Goal: Task Accomplishment & Management: Use online tool/utility

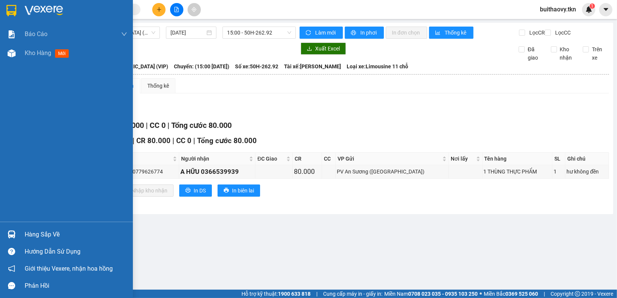
drag, startPoint x: 22, startPoint y: 231, endPoint x: 104, endPoint y: 242, distance: 82.1
click at [26, 232] on div "Hàng sắp về" at bounding box center [66, 234] width 133 height 17
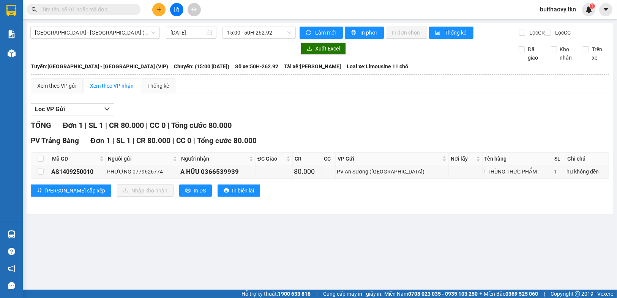
click at [386, 248] on section "Kết quả tìm kiếm ( 0 ) Bộ lọc No Data buithaovy.tkn 1 Báo cáo Mẫu 1: Báo cáo dò…" at bounding box center [308, 149] width 617 height 298
drag, startPoint x: 208, startPoint y: 177, endPoint x: 247, endPoint y: 179, distance: 38.4
click at [247, 177] on div "A HỮU 0366539939" at bounding box center [217, 172] width 74 height 10
click at [236, 177] on div "A HỮU 0366539939" at bounding box center [217, 172] width 74 height 10
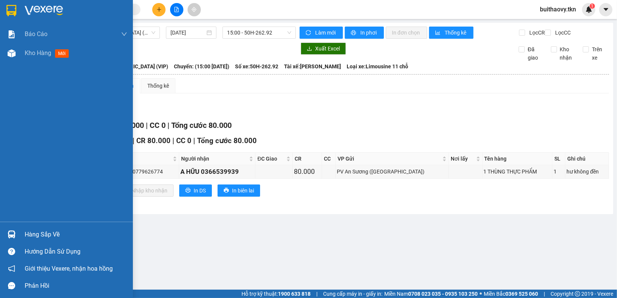
click at [9, 239] on div at bounding box center [11, 234] width 13 height 13
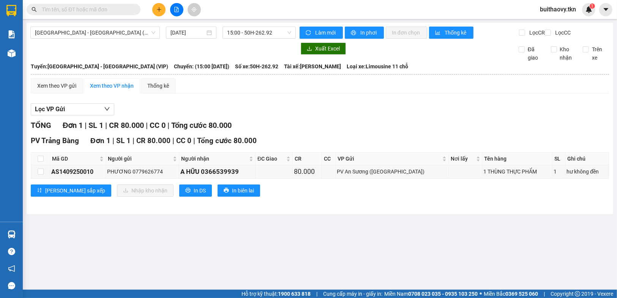
click at [362, 236] on section "Kết quả tìm kiếm ( 0 ) Bộ lọc No Data buithaovy.tkn 1 Báo cáo Mẫu 1: Báo cáo dò…" at bounding box center [308, 149] width 617 height 298
click at [161, 8] on icon "plus" at bounding box center [159, 9] width 5 height 5
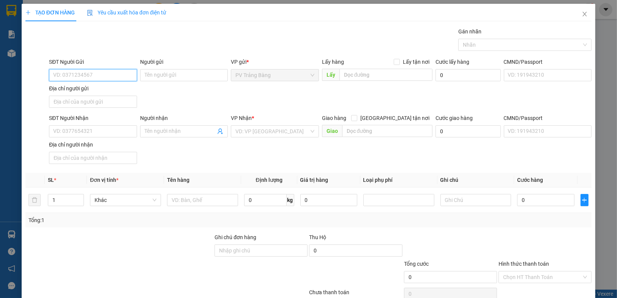
type input "0"
click at [79, 91] on div "0903960830 - a thạch" at bounding box center [92, 90] width 78 height 8
type input "0903960830"
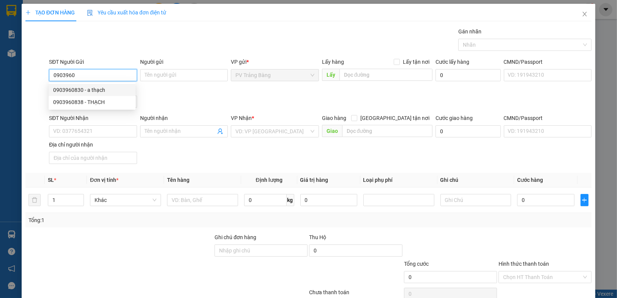
type input "a thạch"
type input "0918410148"
type input "NGHĨA"
type input "60.000"
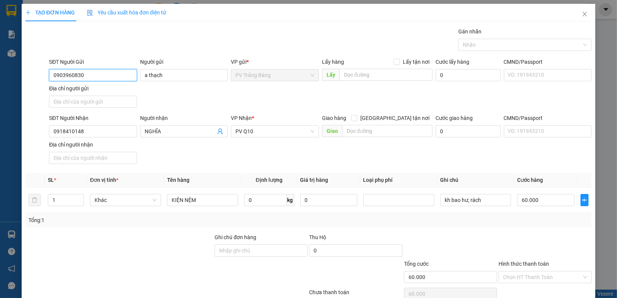
scroll to position [35, 0]
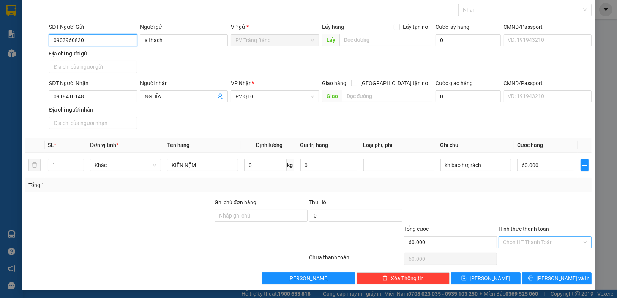
type input "0903960830"
click at [521, 237] on input "Hình thức thanh toán" at bounding box center [542, 242] width 79 height 11
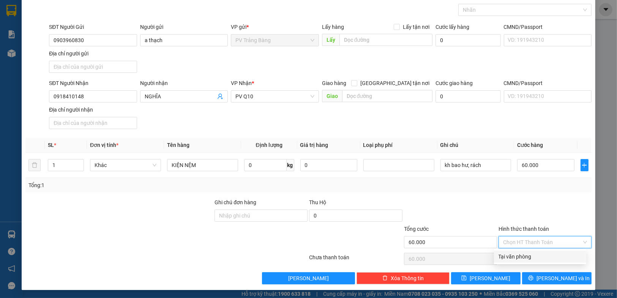
click at [519, 259] on div "Tại văn phòng" at bounding box center [540, 257] width 83 height 8
type input "0"
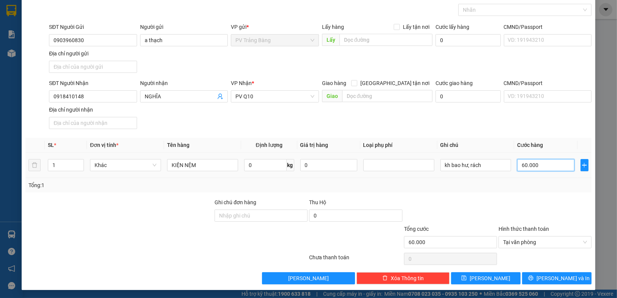
click at [531, 165] on input "60.000" at bounding box center [546, 165] width 57 height 12
type input "5"
type input "50"
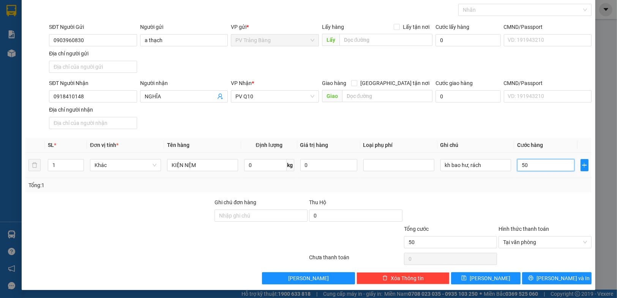
type input "500"
type input "5.000"
type input "50.000"
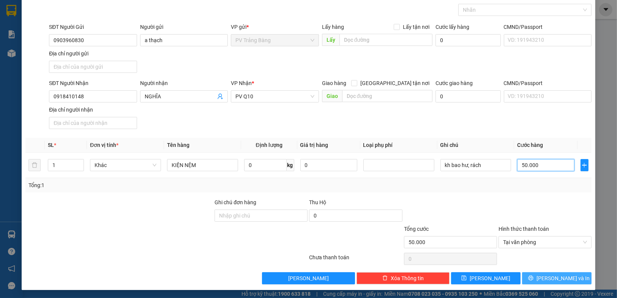
type input "50.000"
click at [532, 278] on button "Lưu và In" at bounding box center [557, 278] width 70 height 12
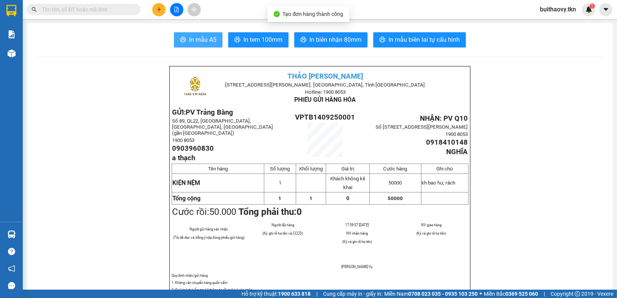
click at [180, 36] on icon "printer" at bounding box center [183, 39] width 6 height 6
click at [196, 38] on span "In mẫu A5" at bounding box center [202, 39] width 27 height 9
click at [206, 34] on button "In mẫu A5" at bounding box center [198, 39] width 49 height 15
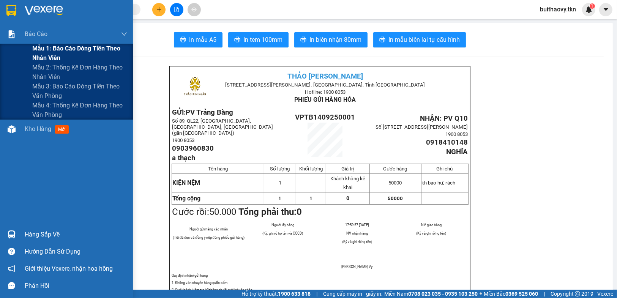
drag, startPoint x: 49, startPoint y: 60, endPoint x: 76, endPoint y: 55, distance: 27.9
click at [49, 60] on span "Mẫu 1: Báo cáo dòng tiền theo nhân viên" at bounding box center [79, 53] width 95 height 19
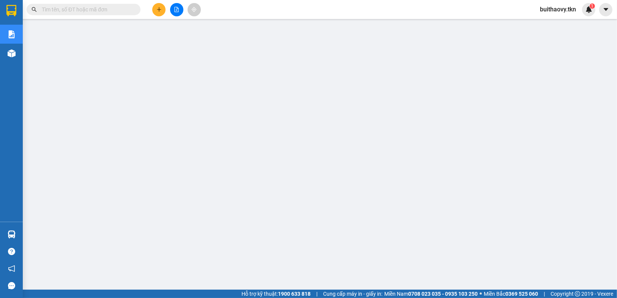
click at [567, 14] on div "buithaovy.tkn 1" at bounding box center [565, 9] width 62 height 13
click at [565, 11] on span "buithaovy.tkn" at bounding box center [558, 9] width 48 height 9
click at [558, 24] on span "Đăng xuất" at bounding box center [561, 23] width 33 height 8
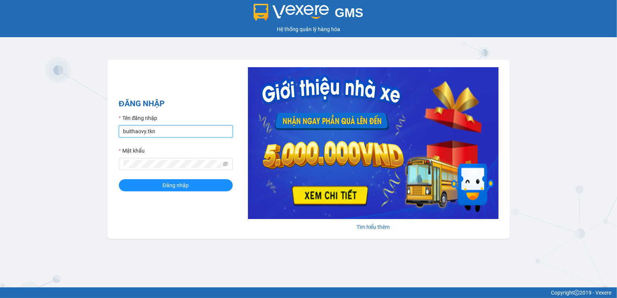
click at [170, 127] on input "buithaovy.tkn" at bounding box center [176, 131] width 114 height 12
type input "pvtrangbangtc.tkn"
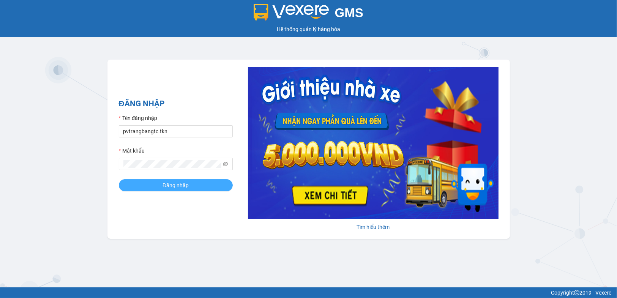
click at [147, 185] on button "Đăng nhập" at bounding box center [176, 185] width 114 height 12
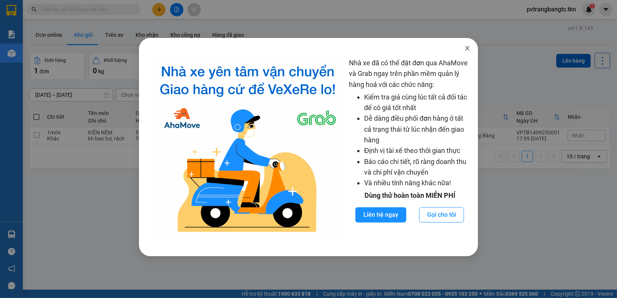
click at [467, 51] on icon "close" at bounding box center [468, 48] width 6 height 6
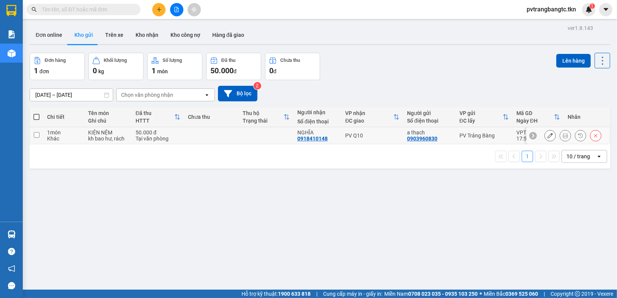
click at [435, 131] on div "a thạch" at bounding box center [429, 133] width 45 height 6
checkbox input "true"
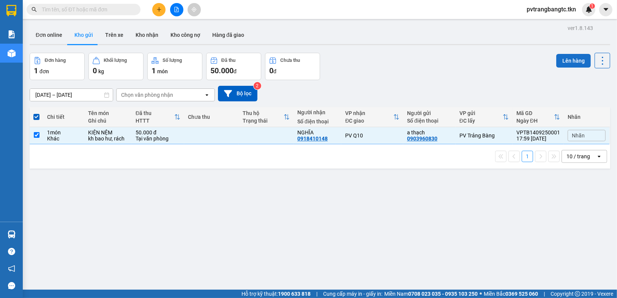
click at [562, 62] on button "Lên hàng" at bounding box center [574, 61] width 35 height 14
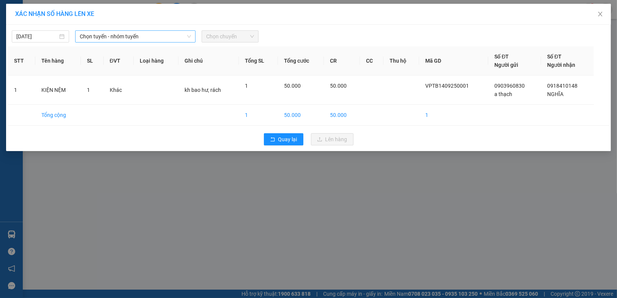
click at [153, 32] on span "Chọn tuyến - nhóm tuyến" at bounding box center [135, 36] width 111 height 11
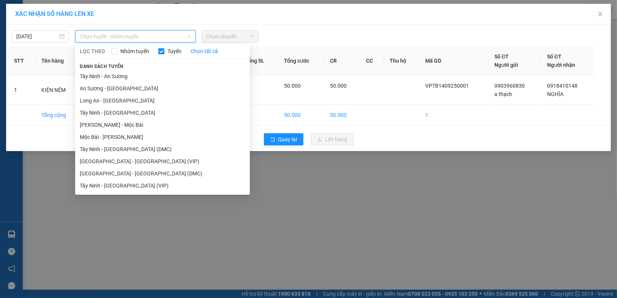
drag, startPoint x: 142, startPoint y: 184, endPoint x: 199, endPoint y: 73, distance: 124.9
click at [144, 183] on li "Tây Ninh - [GEOGRAPHIC_DATA] (VIP)" at bounding box center [162, 186] width 175 height 12
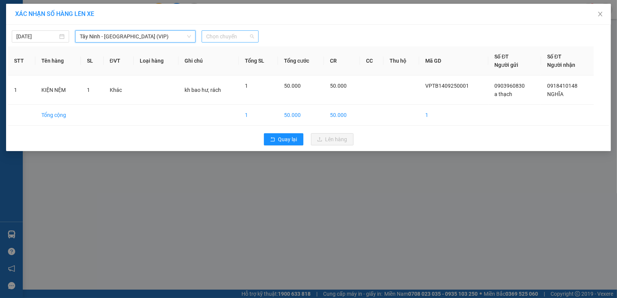
click at [225, 37] on span "Chọn chuyến" at bounding box center [230, 36] width 48 height 11
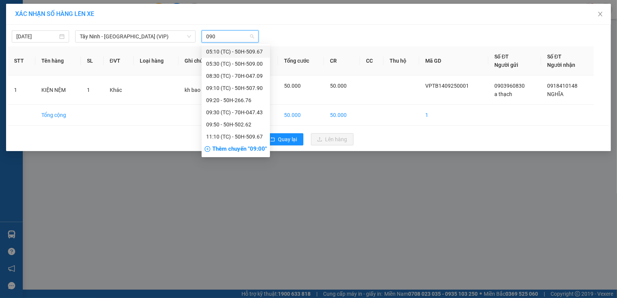
type input "0900"
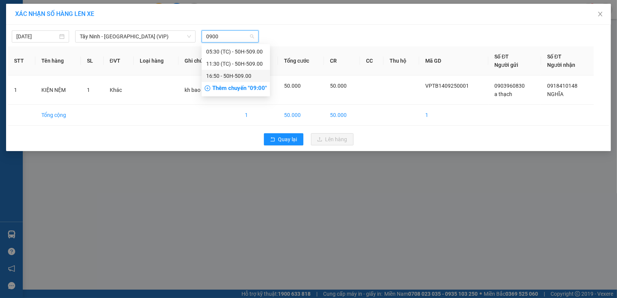
click at [237, 74] on div "16:50 - 50H-509.00" at bounding box center [235, 76] width 59 height 8
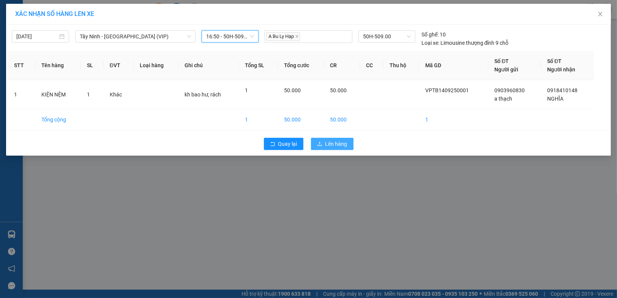
drag, startPoint x: 343, startPoint y: 149, endPoint x: 344, endPoint y: 145, distance: 4.0
click at [343, 149] on div "Quay lại Lên hàng" at bounding box center [308, 144] width 601 height 20
click at [328, 147] on span "Lên hàng" at bounding box center [337, 144] width 22 height 8
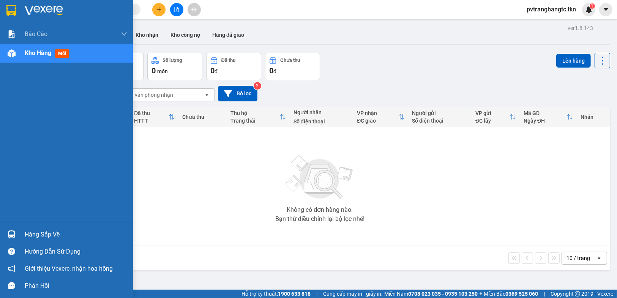
click at [0, 234] on div "Hàng sắp về" at bounding box center [66, 234] width 133 height 17
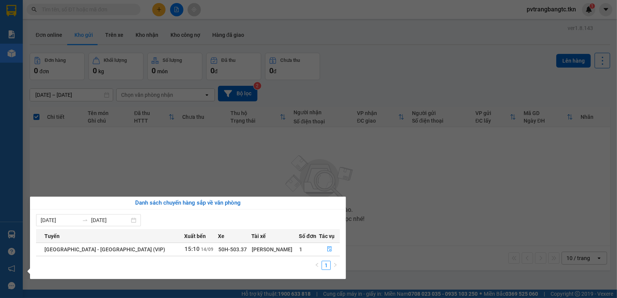
click at [437, 232] on section "Kết quả tìm kiếm ( 0 ) Bộ lọc No Data pvtrangbangtc.tkn 1 Báo cáo Mẫu 1: Báo cá…" at bounding box center [308, 149] width 617 height 298
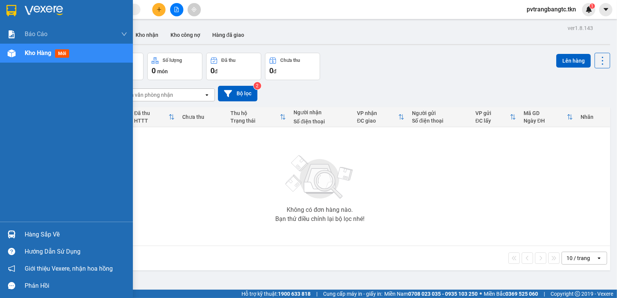
drag, startPoint x: 16, startPoint y: 224, endPoint x: 182, endPoint y: 249, distance: 168.7
click at [17, 225] on div "Hàng sắp về Hướng dẫn sử dụng Giới thiệu Vexere, nhận hoa hồng Phản hồi" at bounding box center [66, 258] width 133 height 73
click at [15, 239] on div at bounding box center [11, 234] width 13 height 13
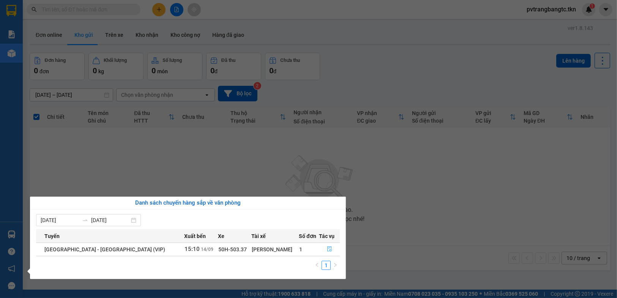
click at [326, 244] on button "button" at bounding box center [330, 250] width 20 height 12
